Goal: Transaction & Acquisition: Purchase product/service

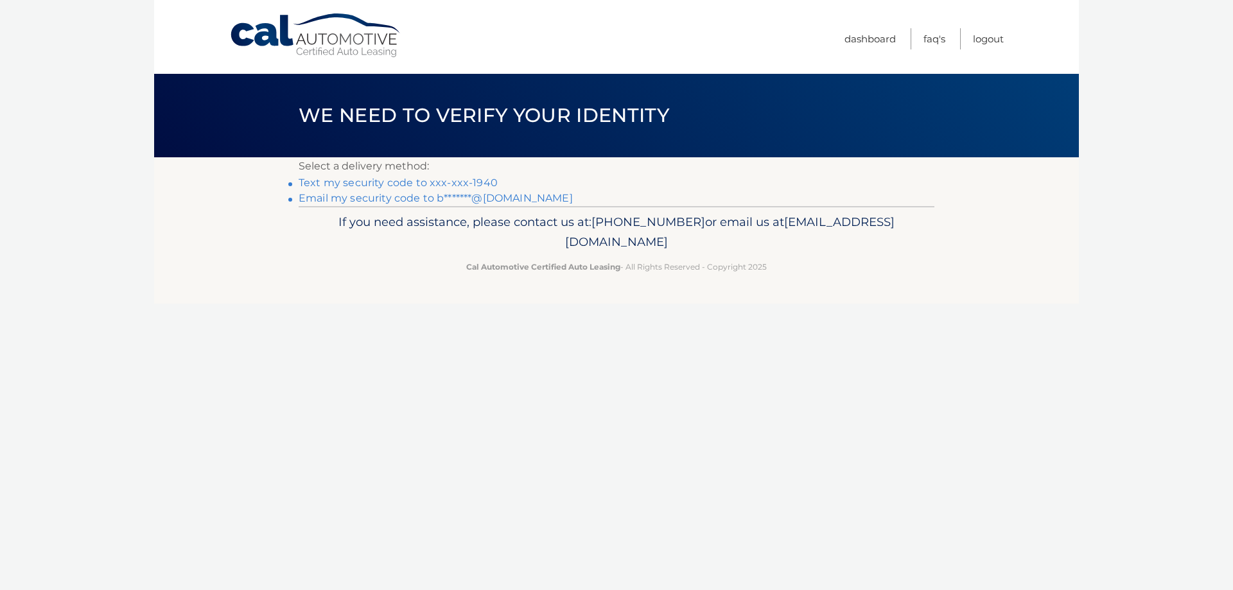
click at [425, 179] on link "Text my security code to xxx-xxx-1940" at bounding box center [398, 183] width 199 height 12
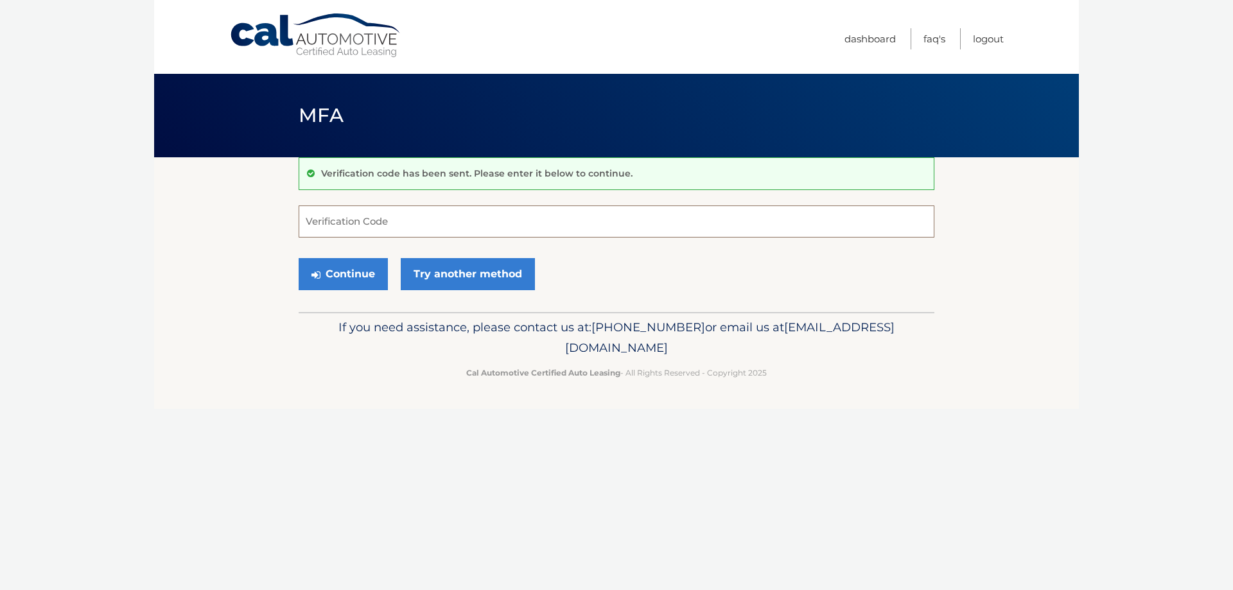
click at [397, 221] on input "Verification Code" at bounding box center [617, 221] width 636 height 32
type input "179394"
click at [345, 267] on button "Continue" at bounding box center [343, 274] width 89 height 32
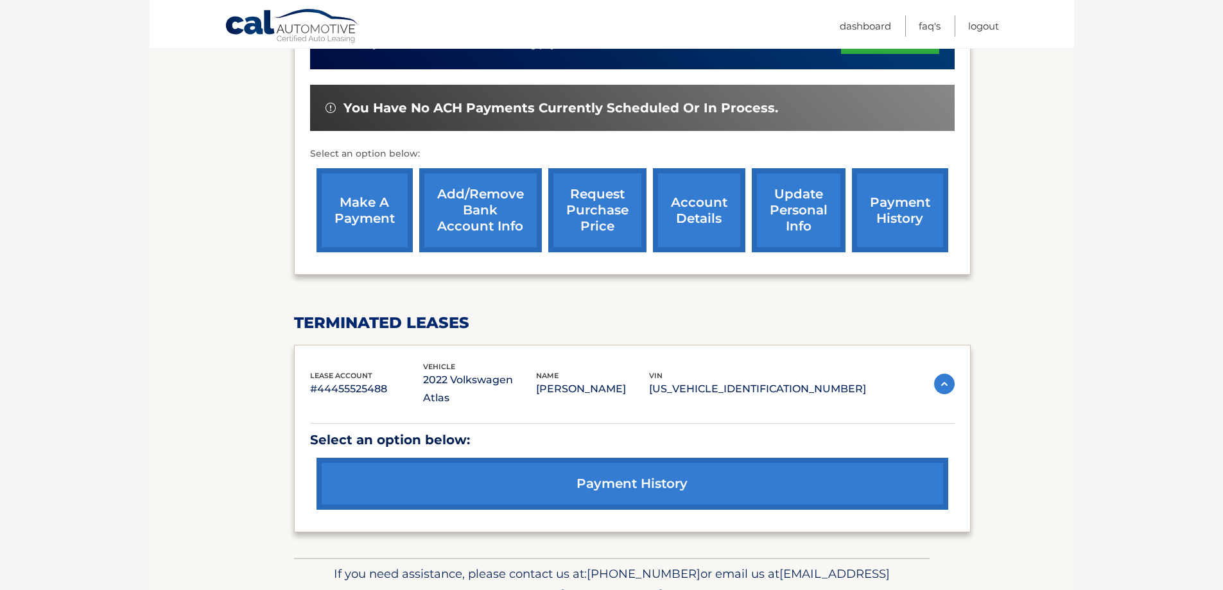
scroll to position [433, 0]
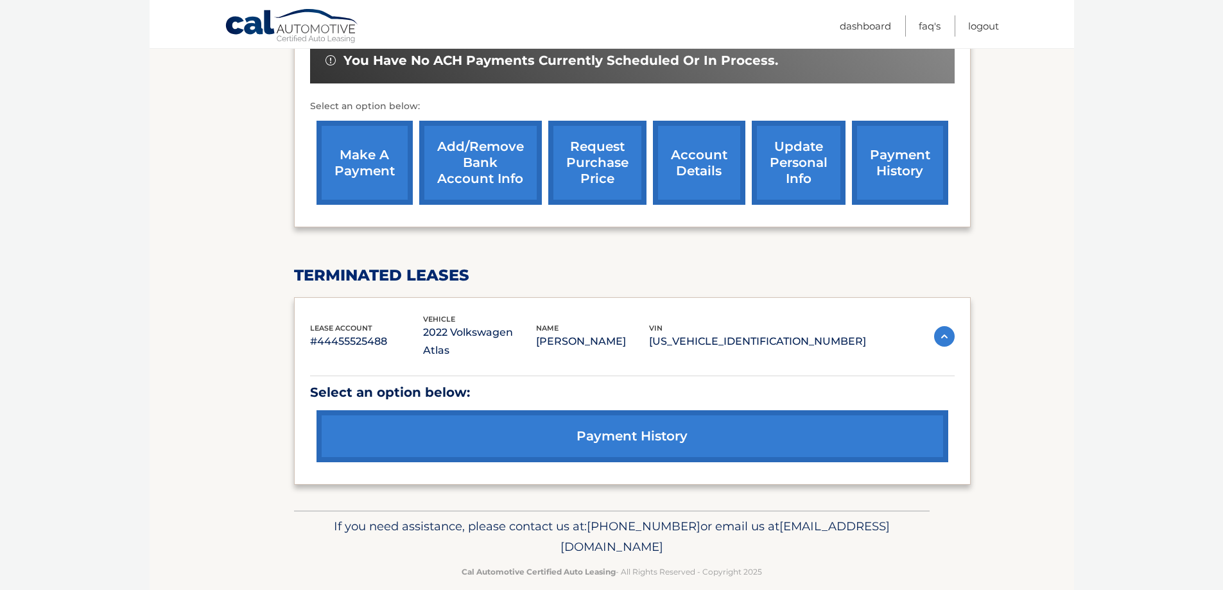
click at [622, 413] on link "payment history" at bounding box center [633, 436] width 632 height 52
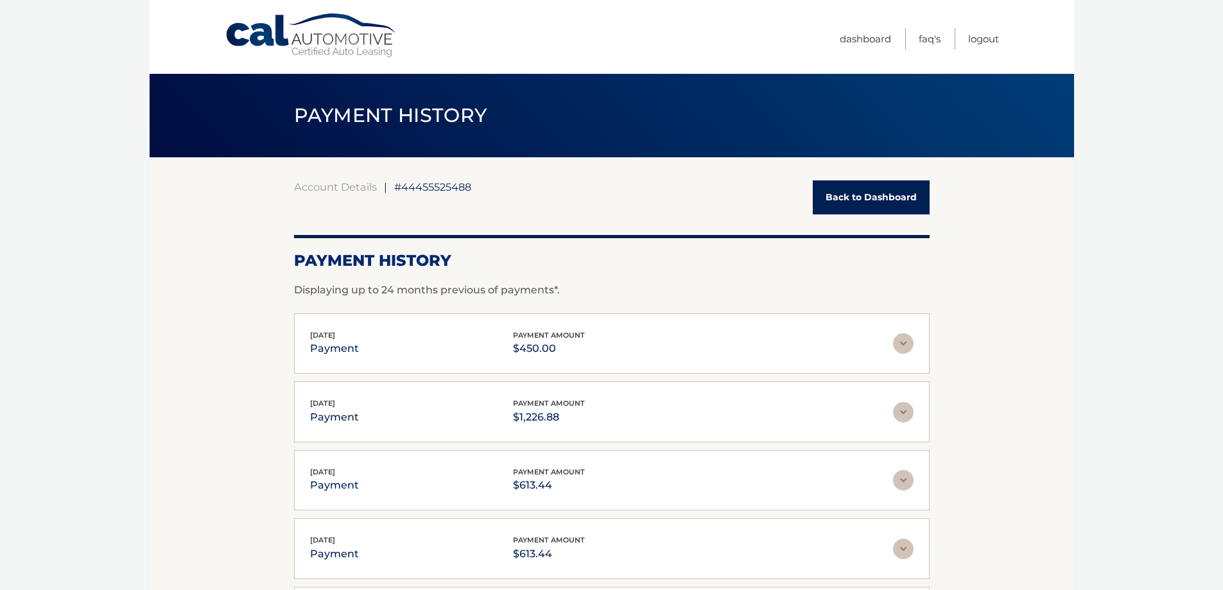
click at [859, 198] on link "Back to Dashboard" at bounding box center [871, 197] width 117 height 34
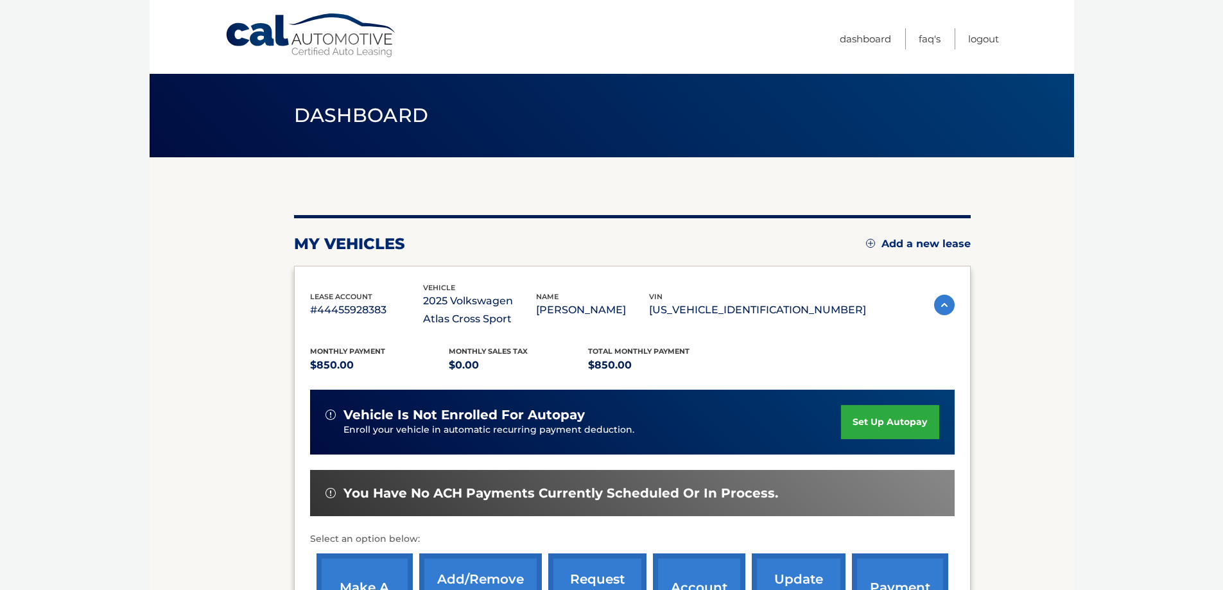
click at [941, 309] on img at bounding box center [944, 305] width 21 height 21
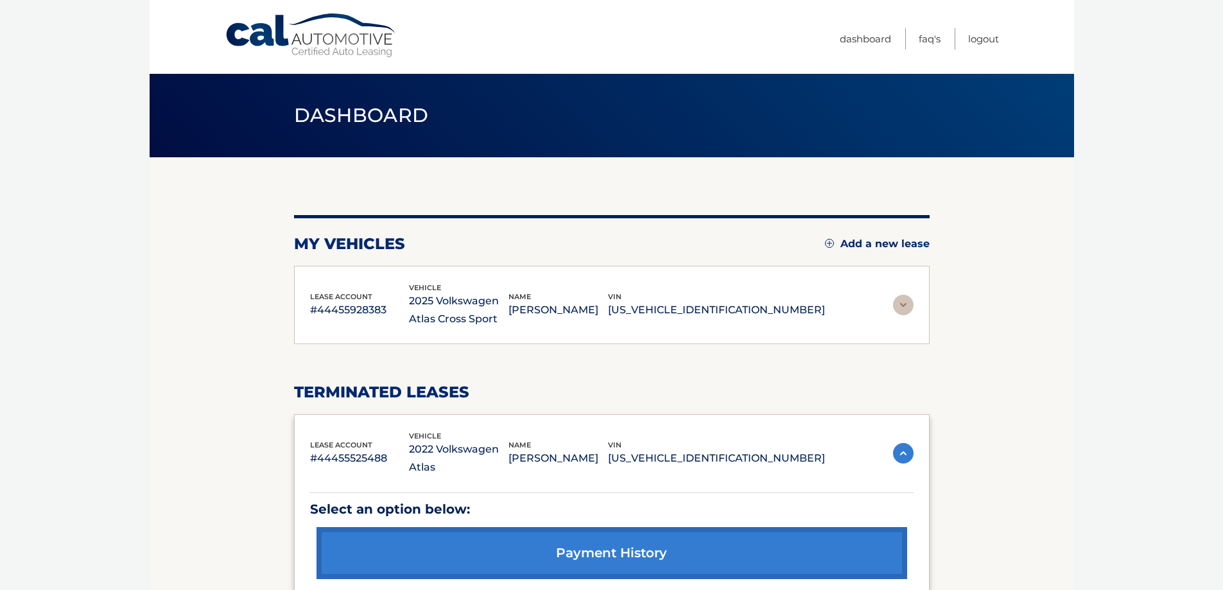
click at [901, 306] on img at bounding box center [903, 305] width 21 height 21
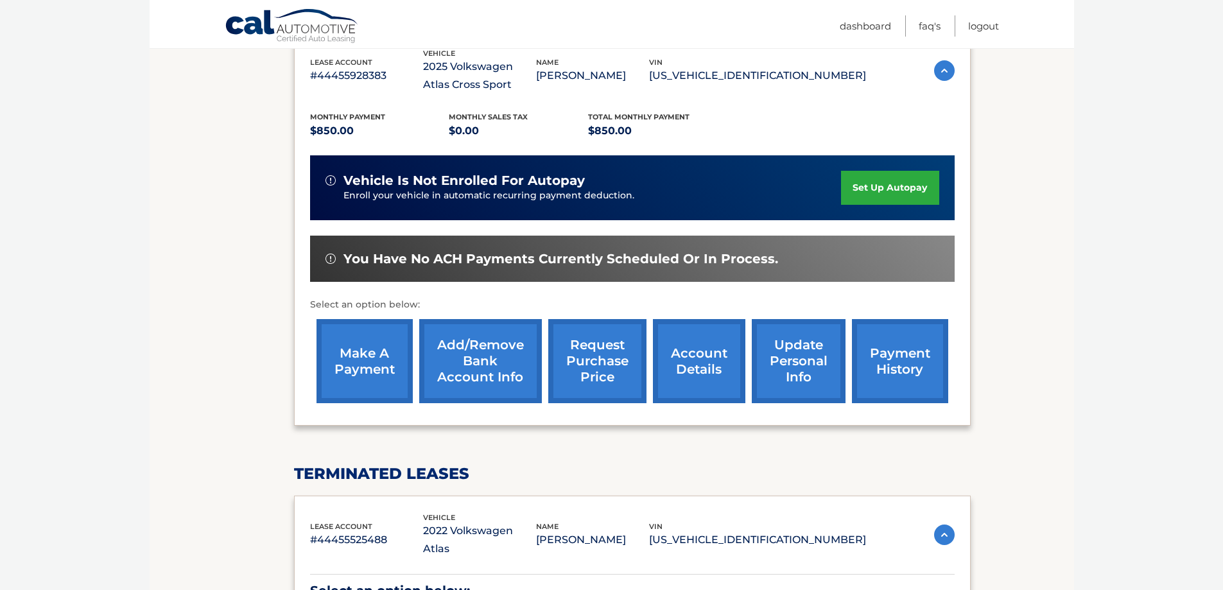
scroll to position [257, 0]
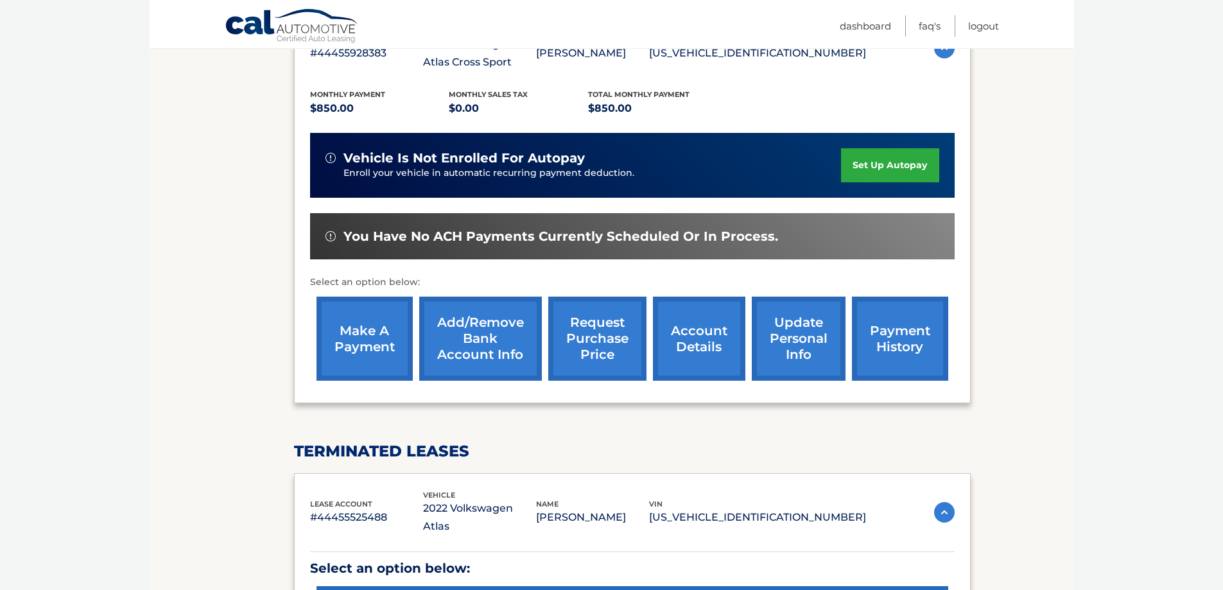
click at [367, 345] on link "make a payment" at bounding box center [365, 339] width 96 height 84
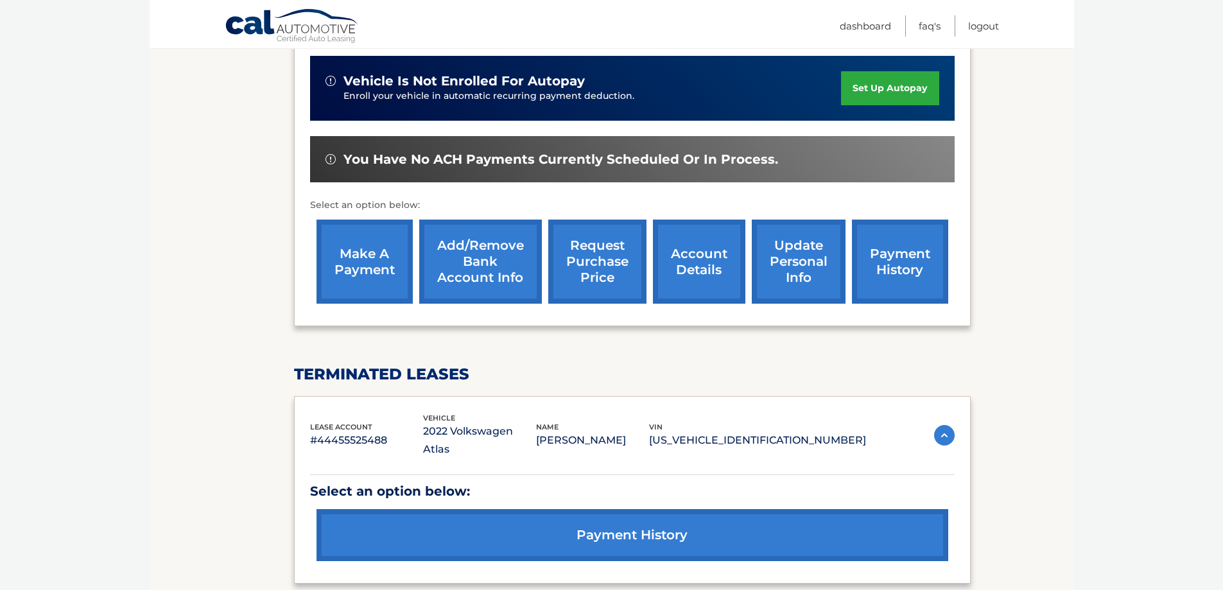
scroll to position [433, 0]
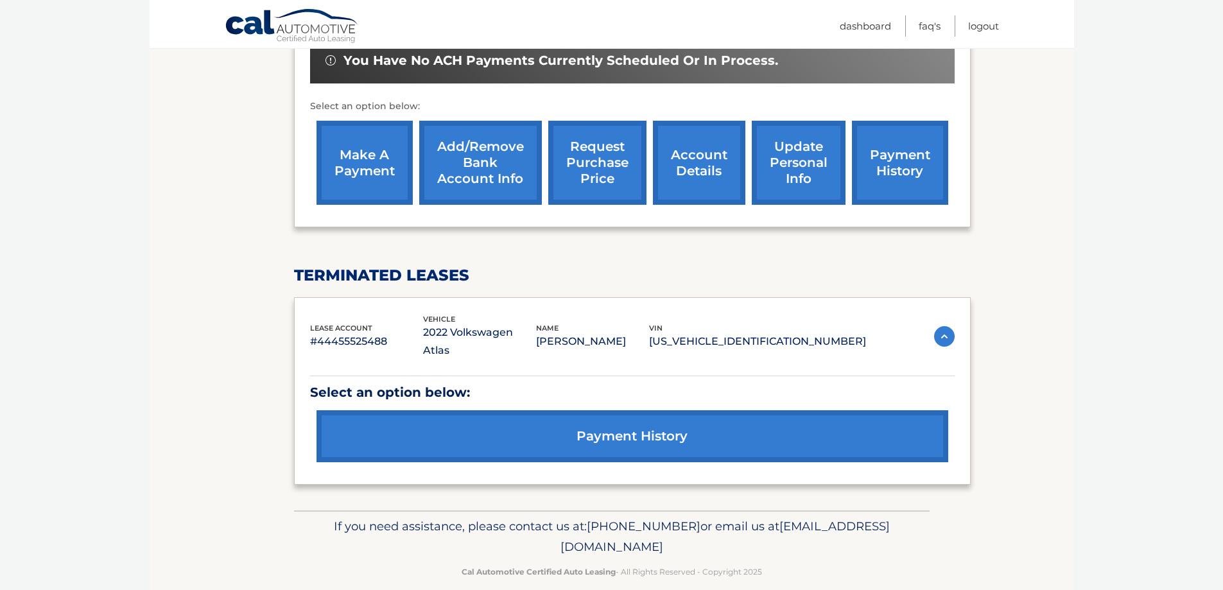
click at [560, 414] on link "payment history" at bounding box center [633, 436] width 632 height 52
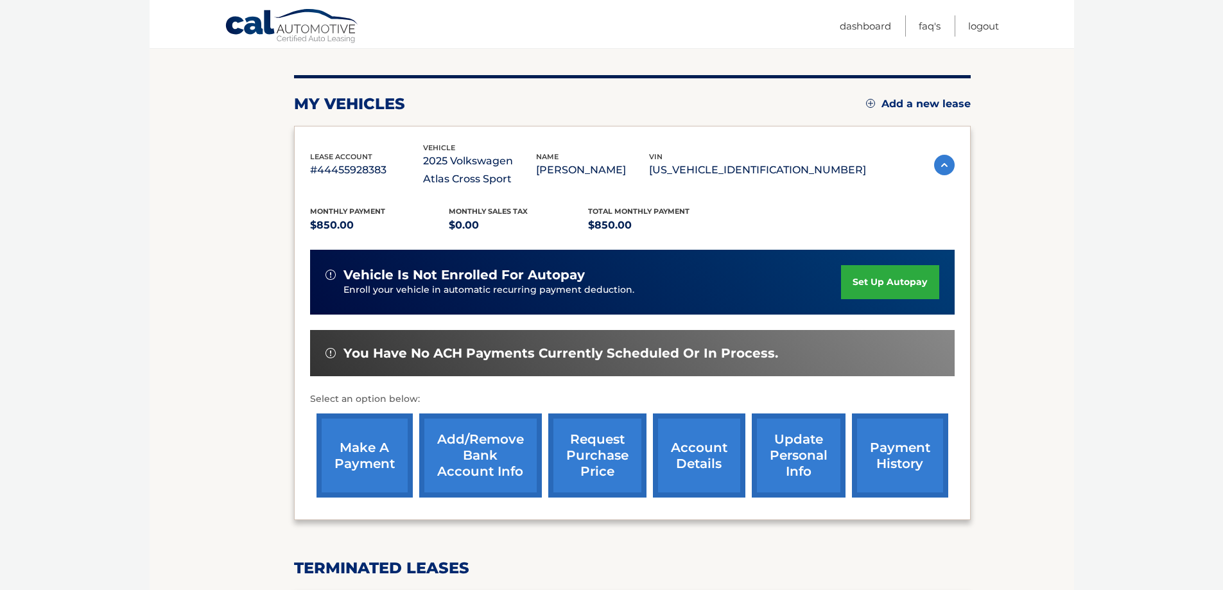
scroll to position [112, 0]
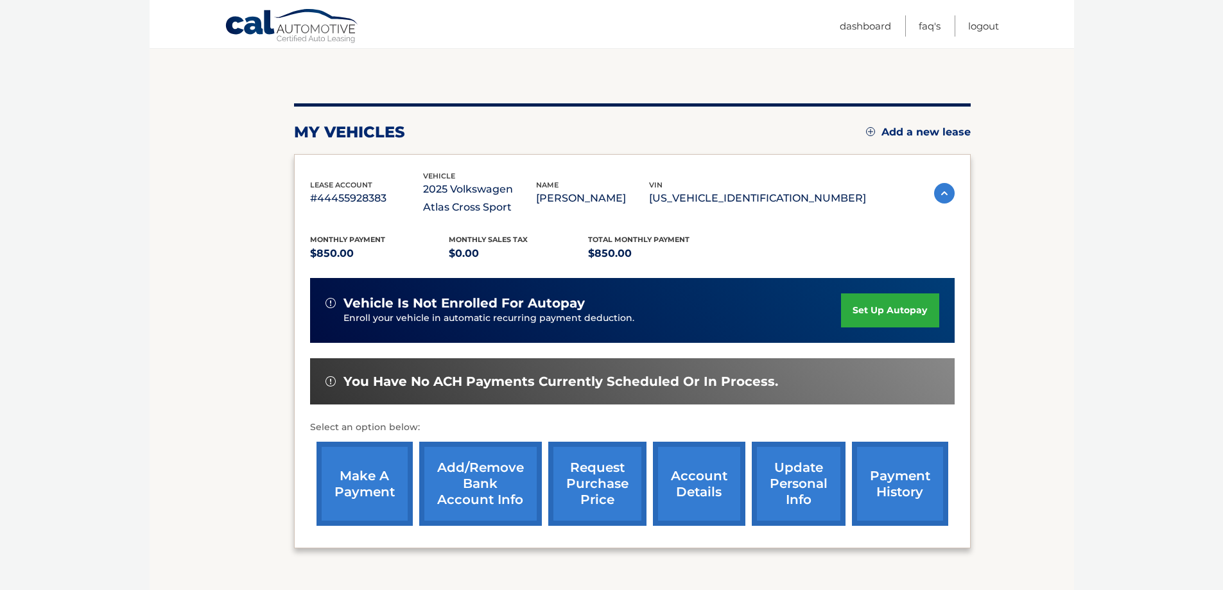
click at [369, 487] on link "make a payment" at bounding box center [365, 484] width 96 height 84
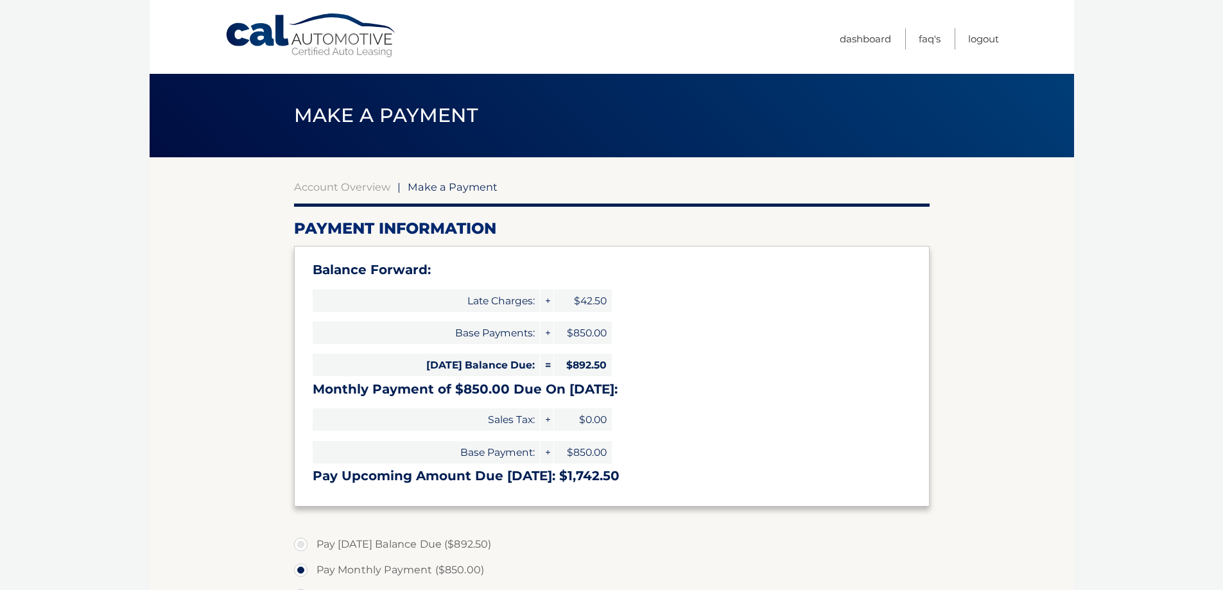
select select "NDdkNDUwYzAtODgyNS00ZTNmLWE4MjEtZDUyMWZhYzQ4YTkz"
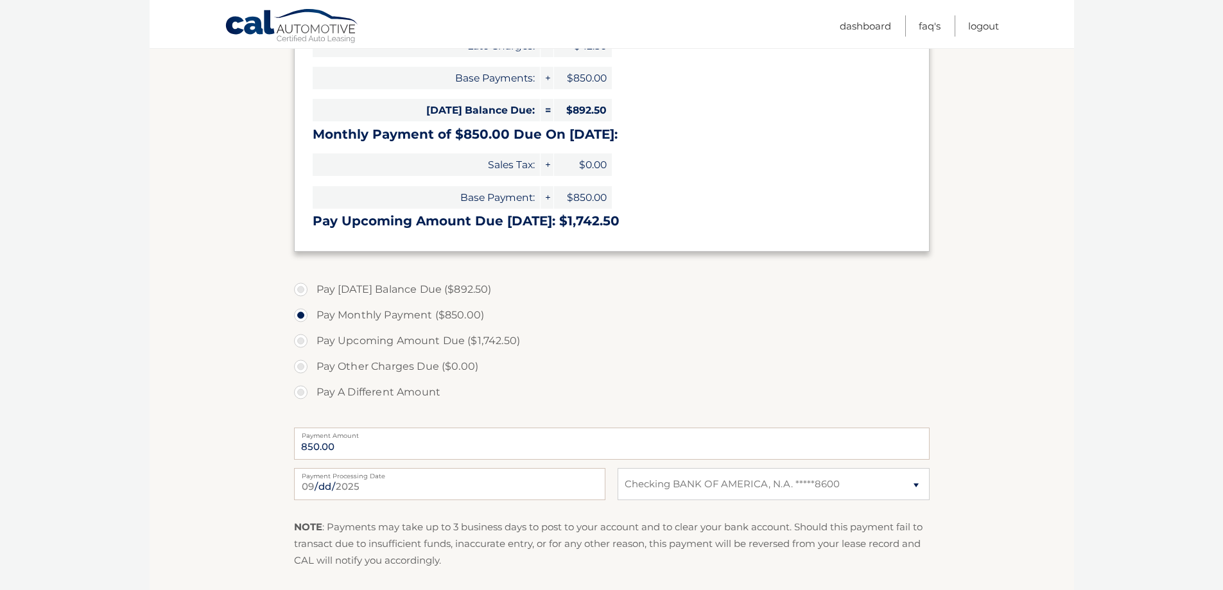
scroll to position [257, 0]
click at [304, 288] on label "Pay Today's Balance Due ($892.50)" at bounding box center [612, 288] width 636 height 26
click at [304, 288] on input "Pay Today's Balance Due ($892.50)" at bounding box center [305, 285] width 13 height 21
radio input "true"
type input "892.50"
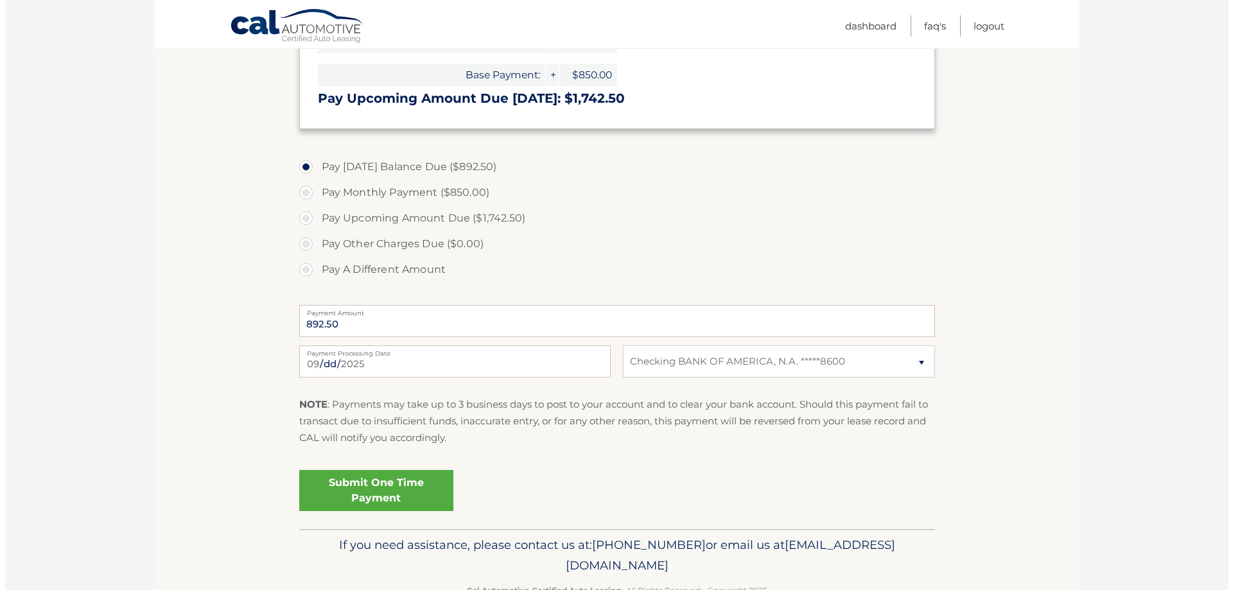
scroll to position [385, 0]
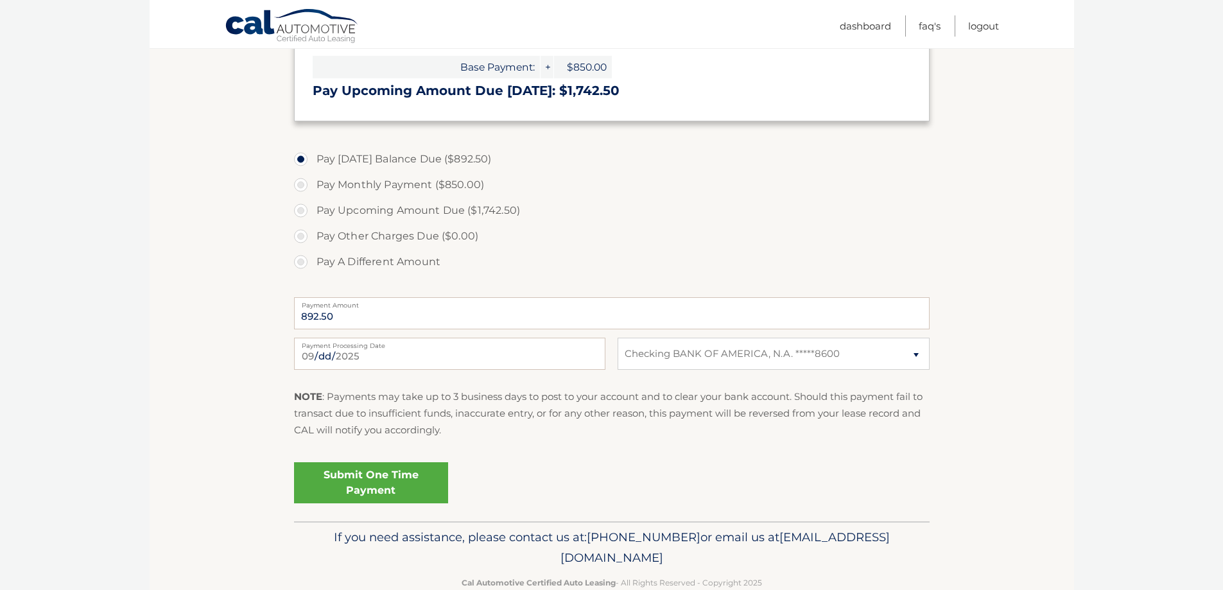
click at [389, 478] on link "Submit One Time Payment" at bounding box center [371, 482] width 154 height 41
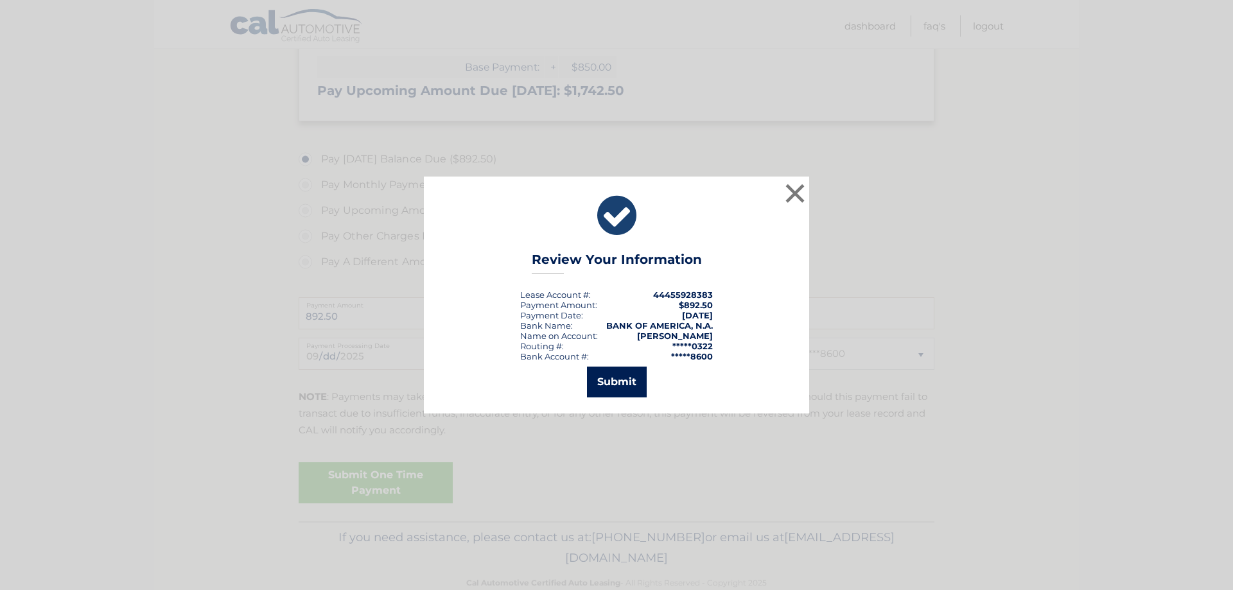
click at [614, 390] on button "Submit" at bounding box center [617, 382] width 60 height 31
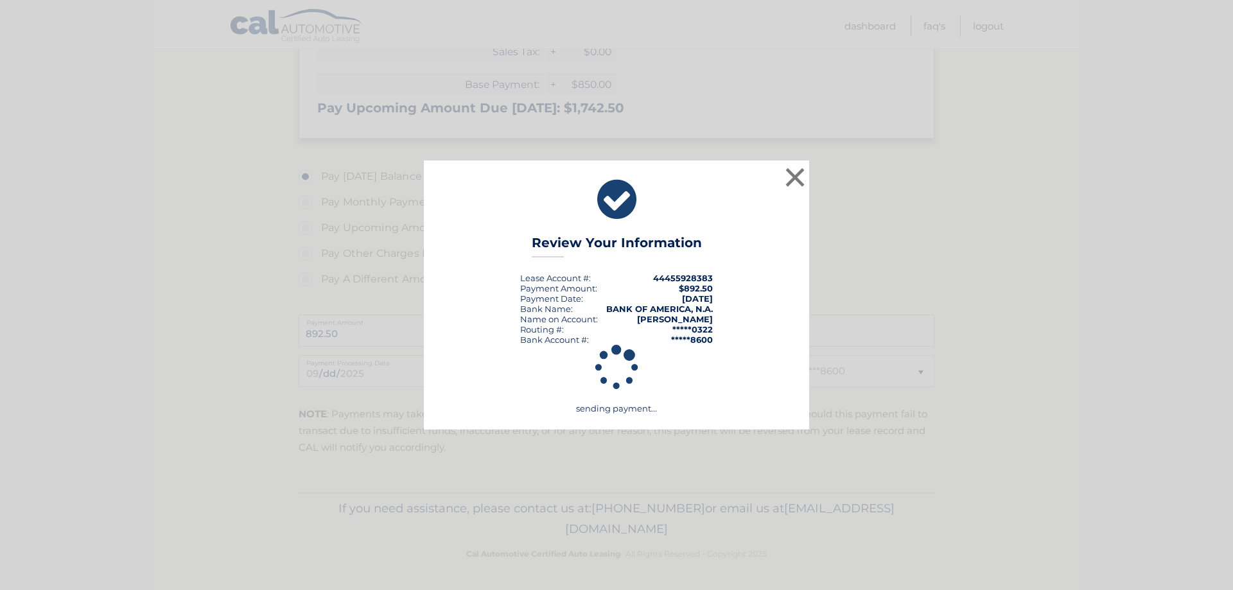
scroll to position [368, 0]
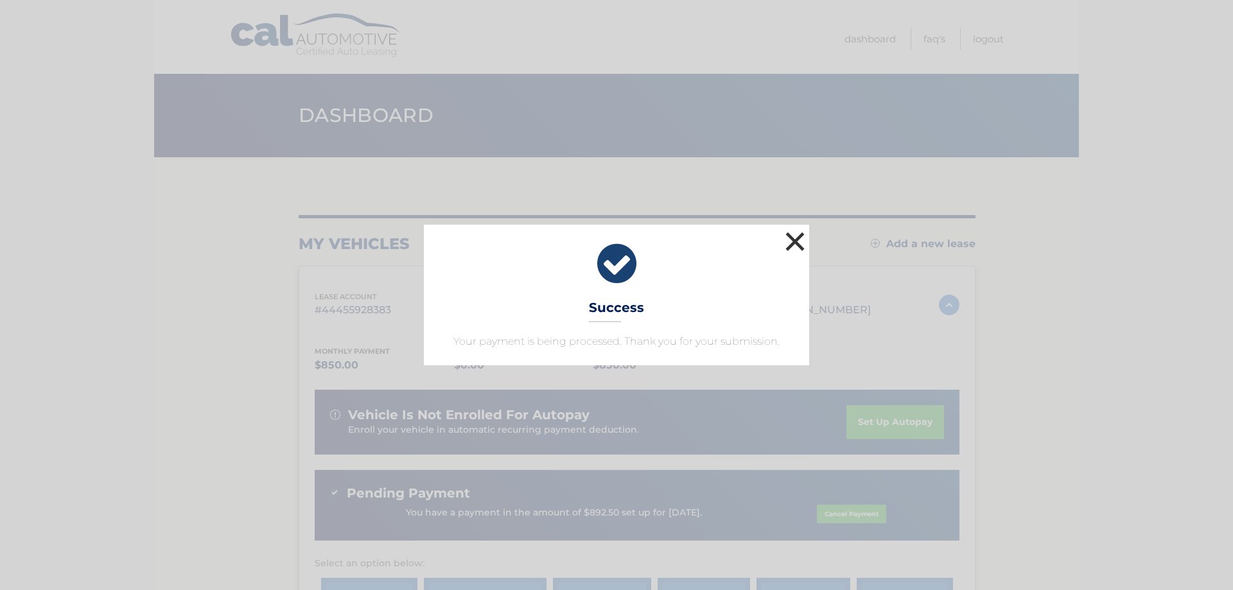
click at [797, 247] on button "×" at bounding box center [795, 242] width 26 height 26
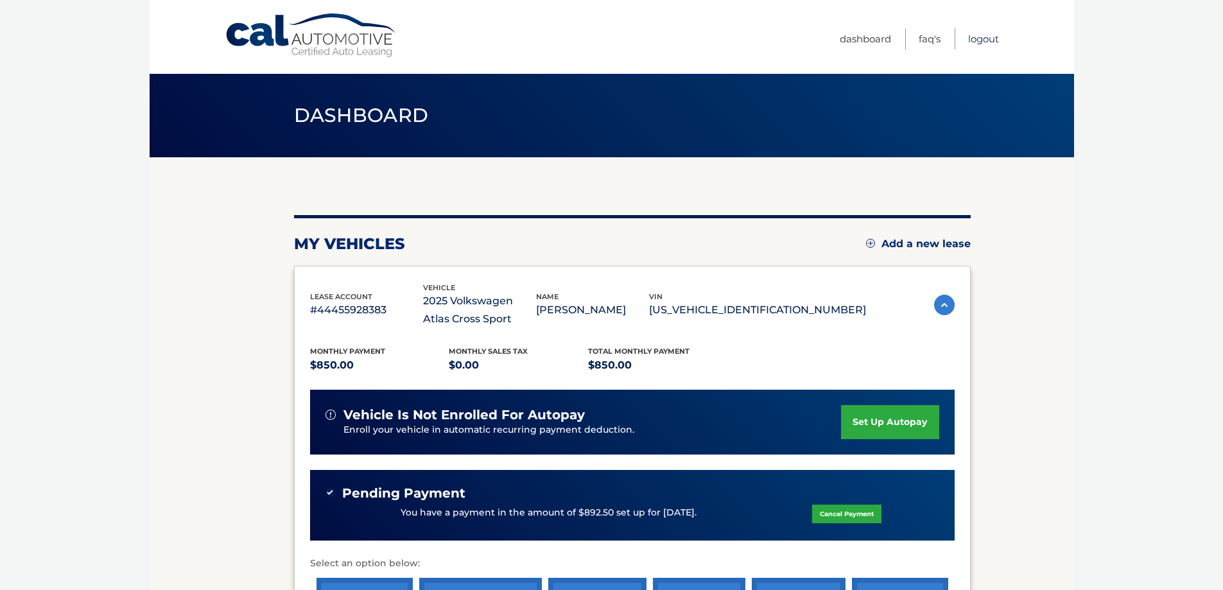
click at [989, 39] on link "Logout" at bounding box center [983, 38] width 31 height 21
